Goal: Transaction & Acquisition: Obtain resource

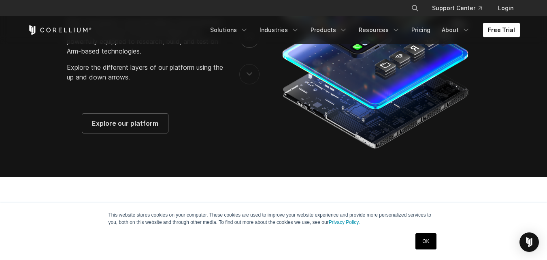
scroll to position [1418, 0]
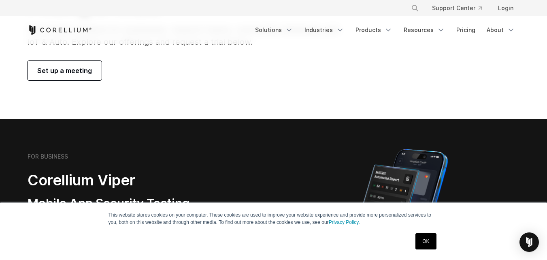
scroll to position [203, 0]
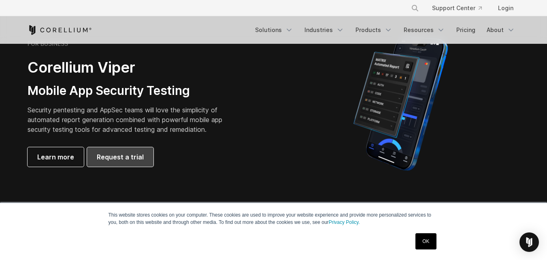
click at [99, 154] on span "Request a trial" at bounding box center [120, 157] width 47 height 10
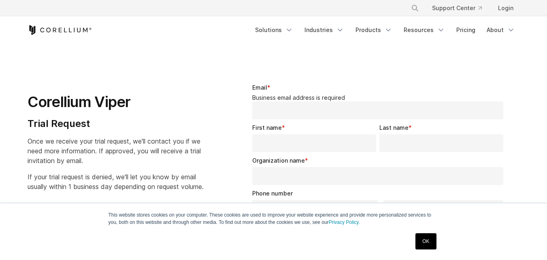
select select "**"
